Goal: Navigation & Orientation: Find specific page/section

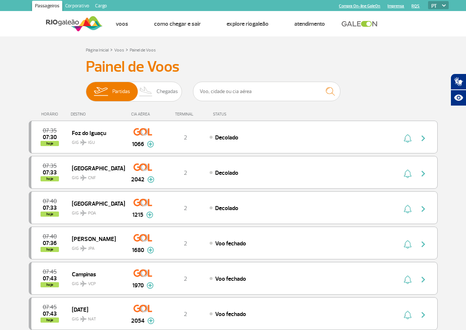
click at [169, 84] on span "Chegadas" at bounding box center [166, 91] width 21 height 19
click at [86, 88] on input "Partidas Chegadas" at bounding box center [86, 88] width 0 height 0
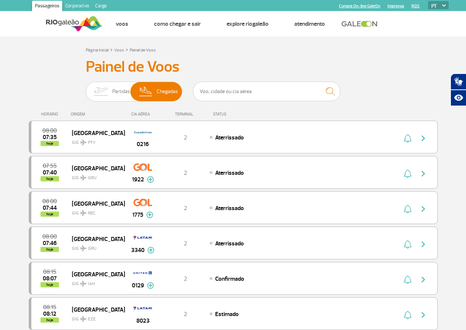
click at [396, 5] on link "Imprensa" at bounding box center [395, 6] width 17 height 5
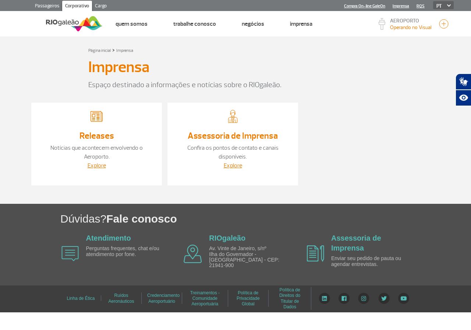
click at [403, 27] on p "Operando no Visual" at bounding box center [411, 28] width 42 height 8
click at [394, 53] on div "Página inicial > Imprensa" at bounding box center [235, 50] width 409 height 9
